Goal: Task Accomplishment & Management: Use online tool/utility

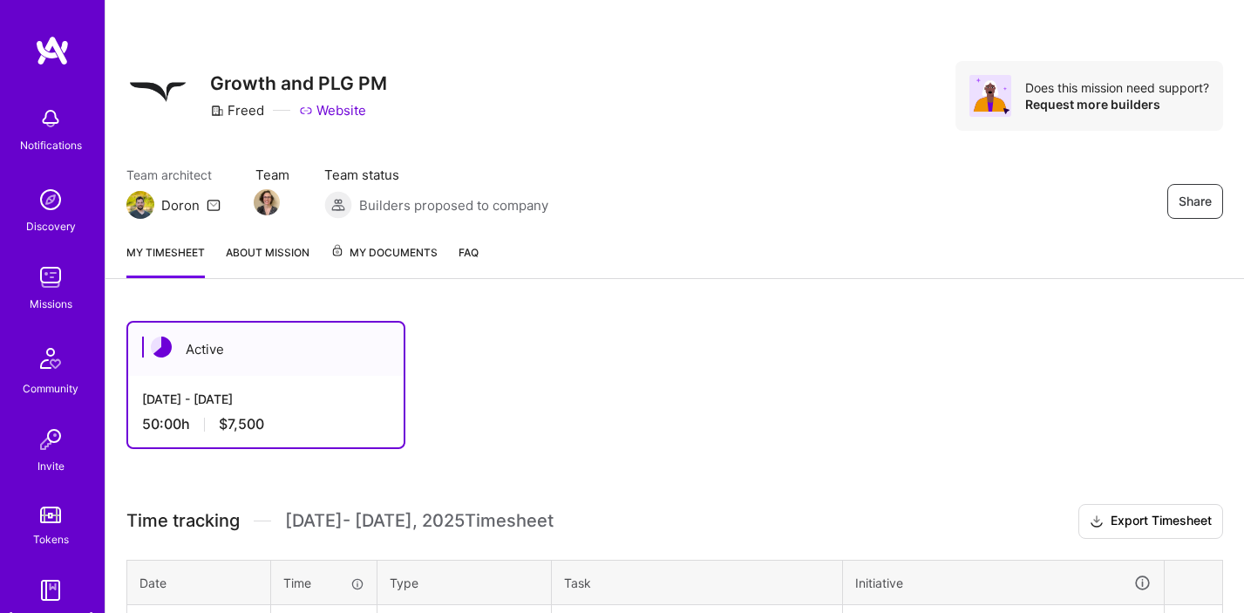
scroll to position [503, 0]
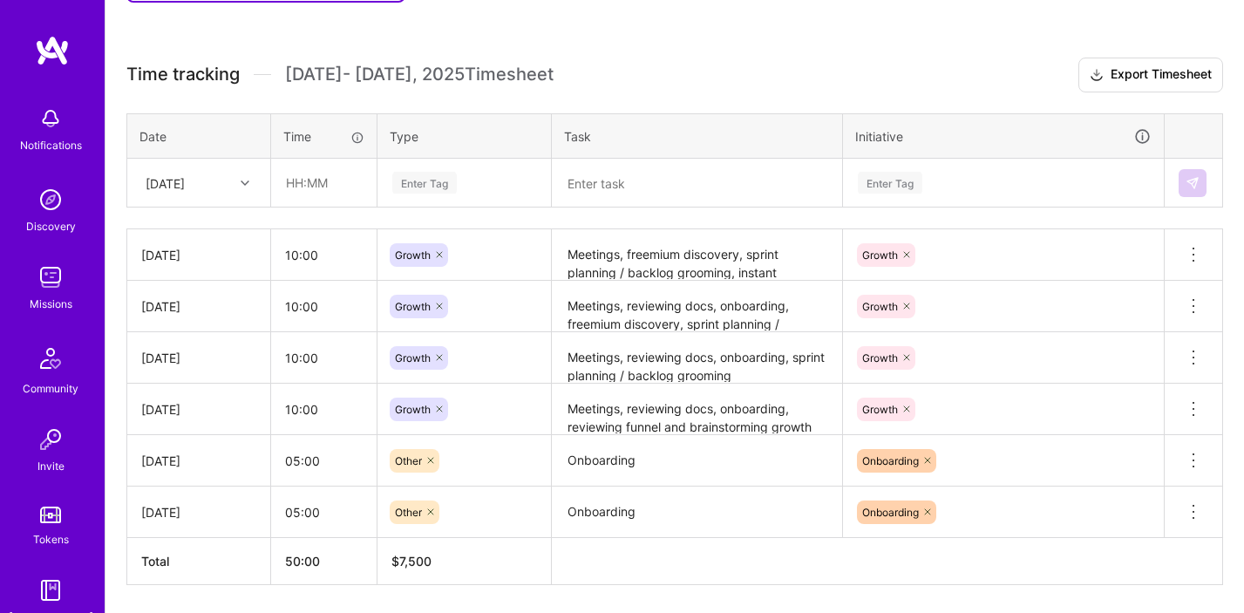
scroll to position [452, 0]
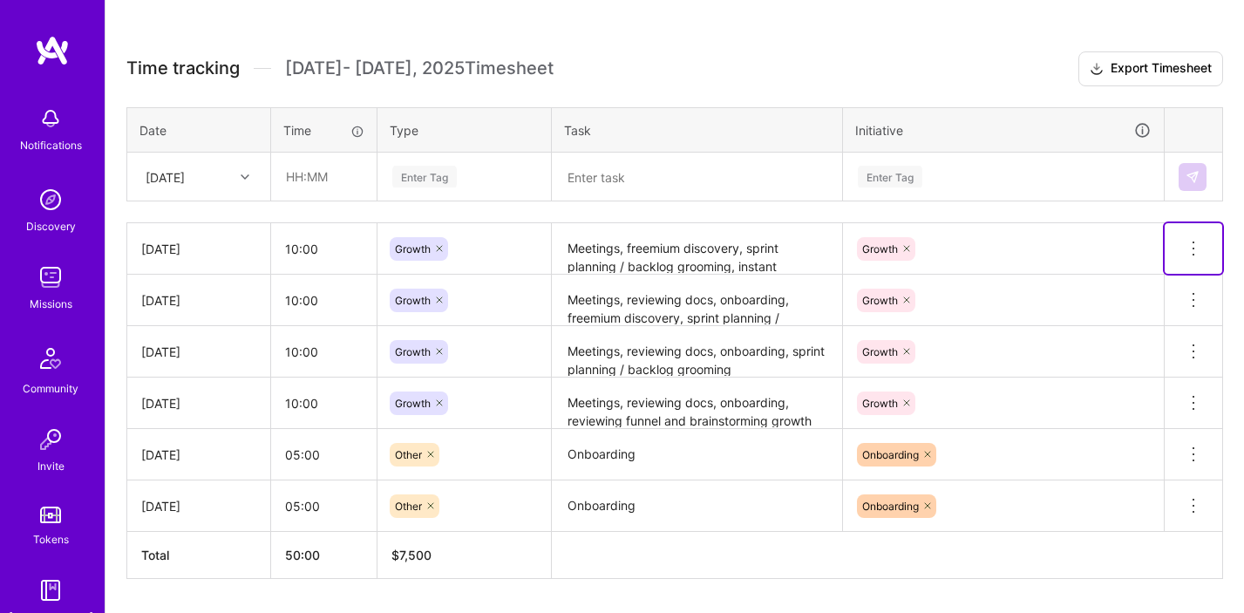
click at [1194, 242] on icon at bounding box center [1193, 248] width 21 height 21
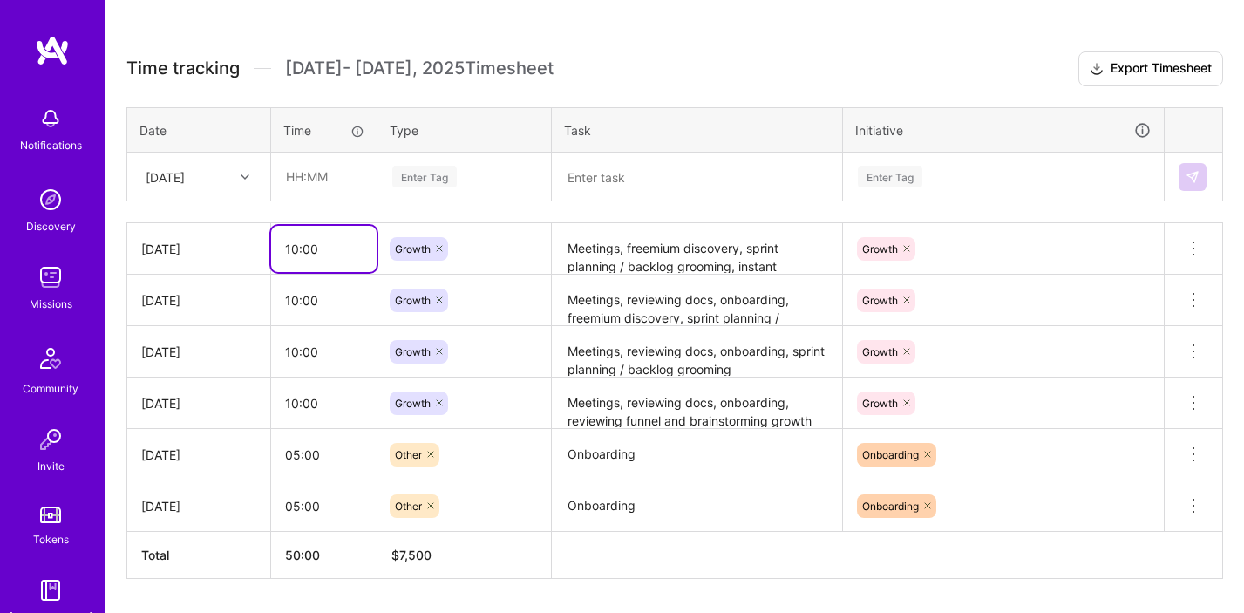
click at [325, 247] on input "10:00" at bounding box center [323, 249] width 105 height 46
click at [296, 248] on input "10:00" at bounding box center [323, 249] width 105 height 46
type input "12:00"
click at [623, 55] on h3 "Time tracking [DATE] - [DATE] Timesheet Export Timesheet" at bounding box center [674, 68] width 1096 height 35
